Goal: Obtain resource: Obtain resource

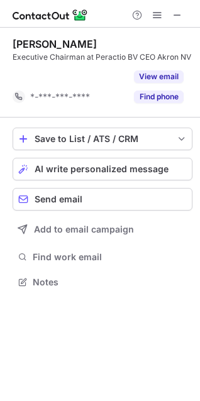
scroll to position [253, 200]
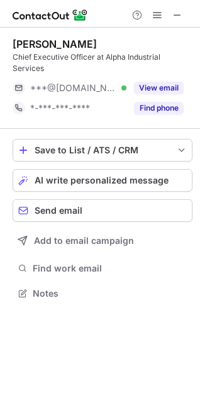
scroll to position [285, 200]
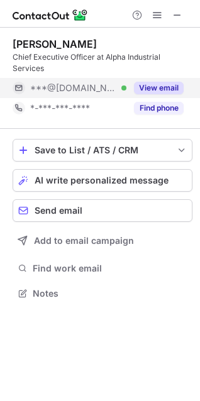
click at [161, 90] on button "View email" at bounding box center [159, 88] width 50 height 13
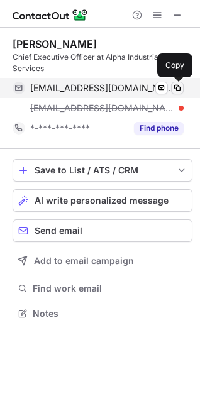
click at [173, 86] on span at bounding box center [177, 88] width 10 height 10
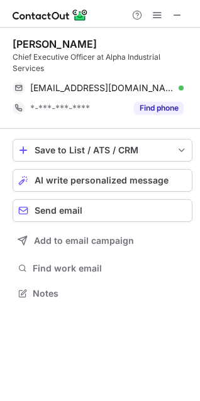
scroll to position [285, 200]
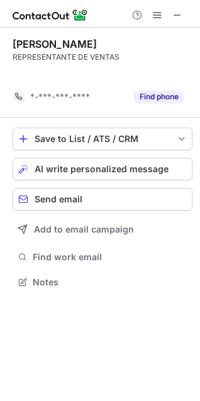
scroll to position [253, 200]
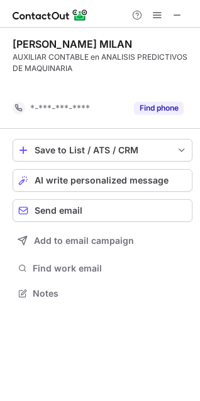
scroll to position [264, 200]
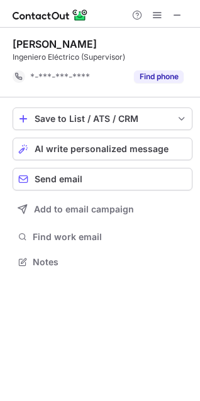
scroll to position [253, 200]
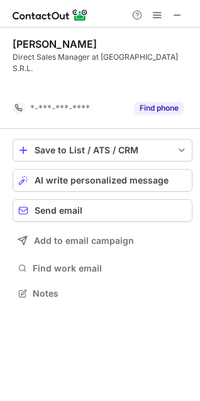
scroll to position [253, 200]
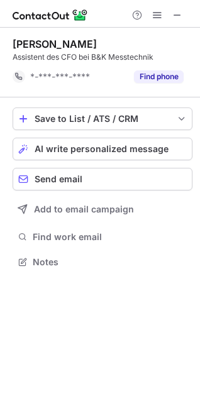
scroll to position [253, 200]
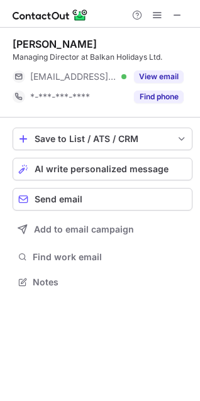
scroll to position [273, 200]
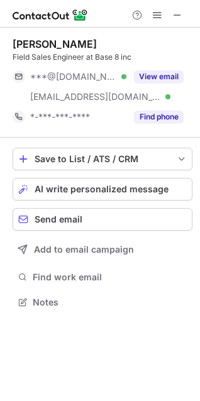
scroll to position [293, 200]
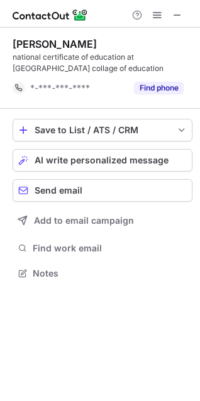
scroll to position [264, 200]
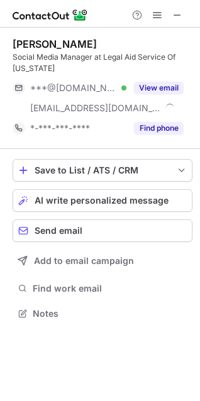
scroll to position [305, 200]
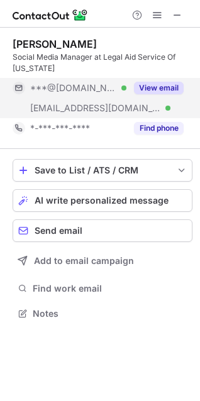
click at [165, 85] on button "View email" at bounding box center [159, 88] width 50 height 13
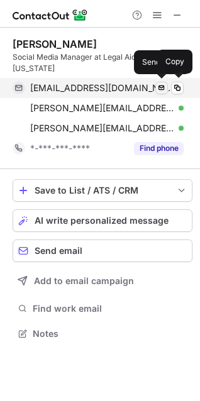
scroll to position [325, 200]
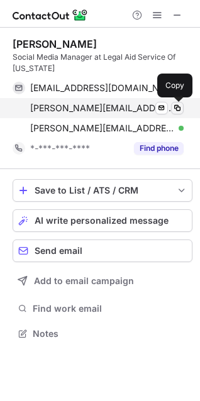
click at [173, 104] on span at bounding box center [177, 108] width 10 height 10
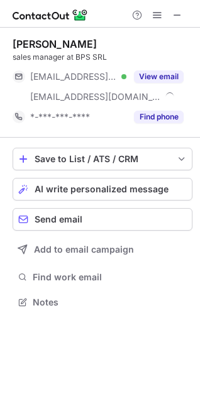
scroll to position [293, 200]
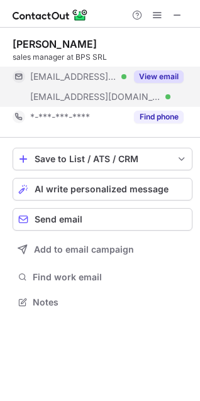
click at [151, 75] on button "View email" at bounding box center [159, 76] width 50 height 13
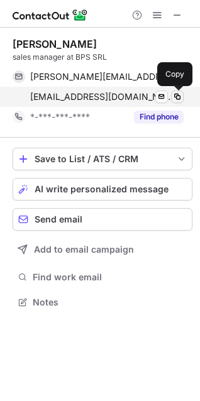
click at [177, 94] on span at bounding box center [177, 97] width 10 height 10
